Goal: Information Seeking & Learning: Stay updated

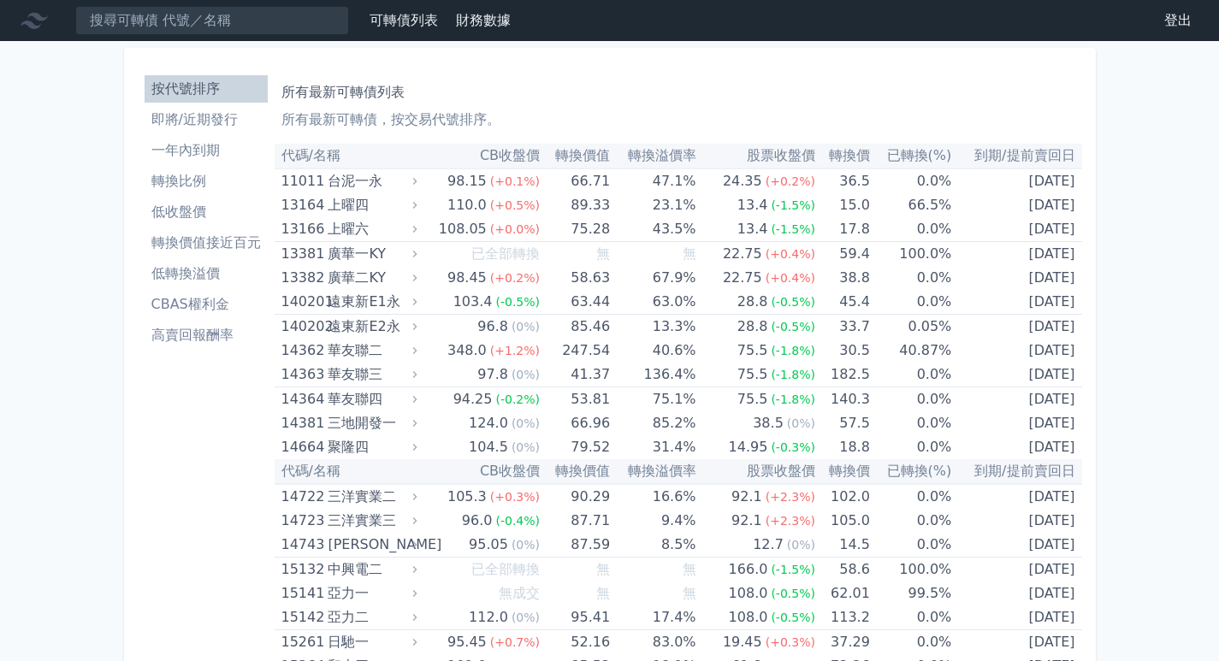
scroll to position [5361, 0]
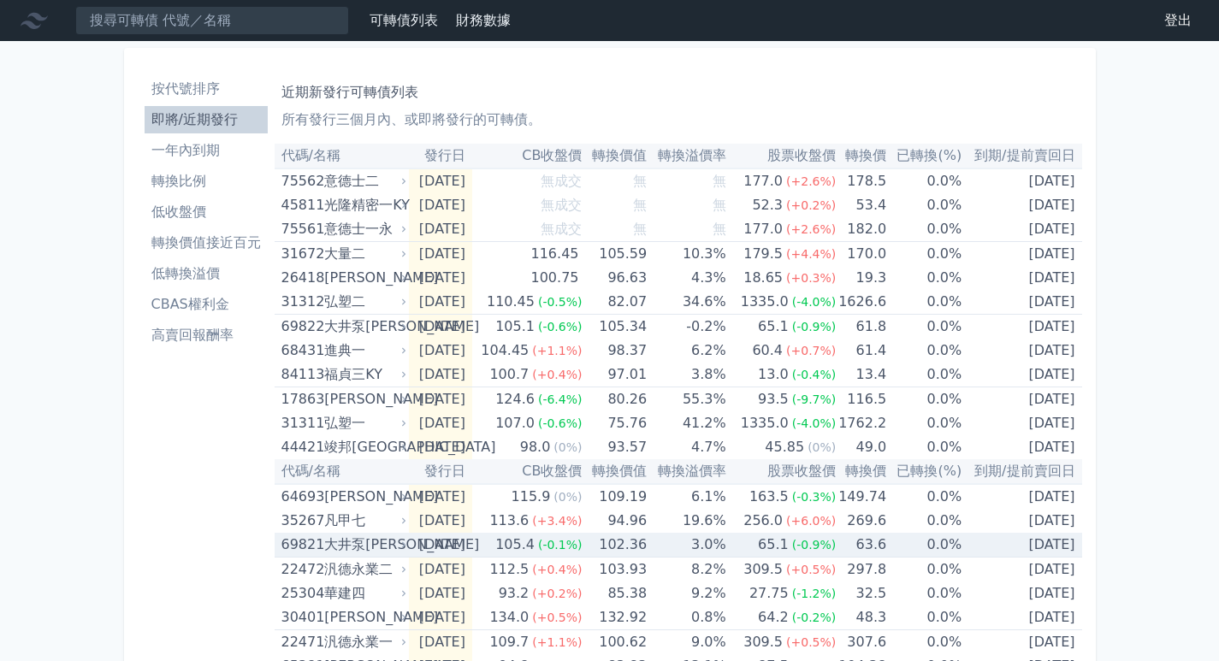
scroll to position [530, 0]
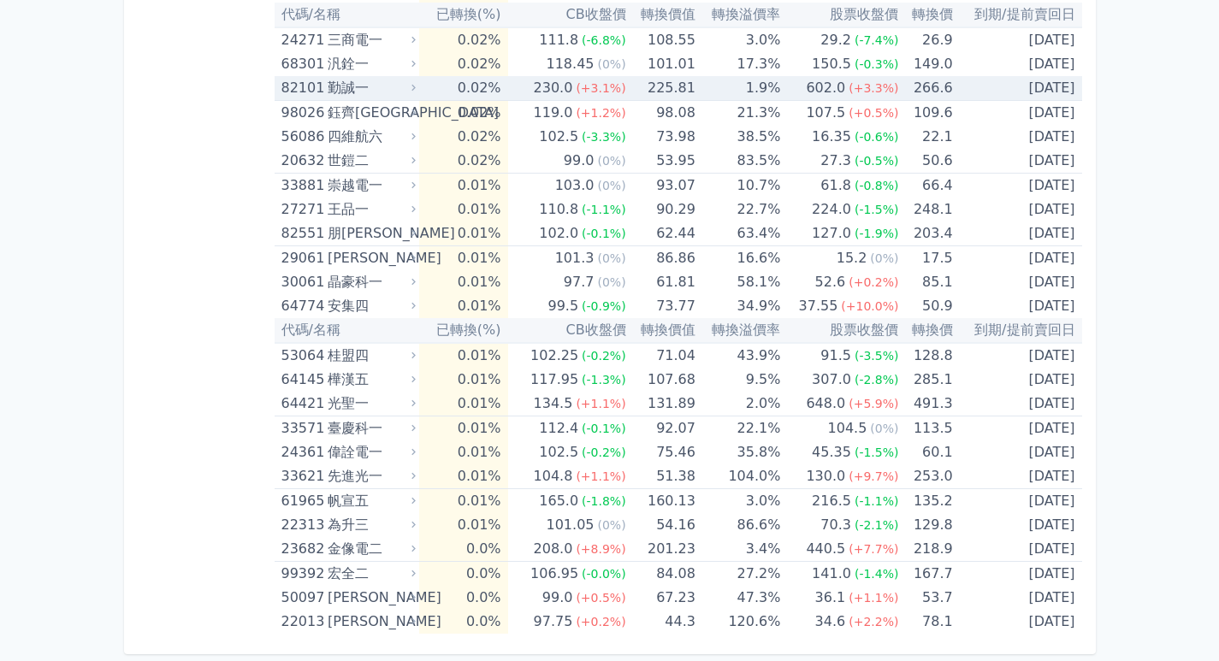
scroll to position [4874, 0]
